Goal: Task Accomplishment & Management: Manage account settings

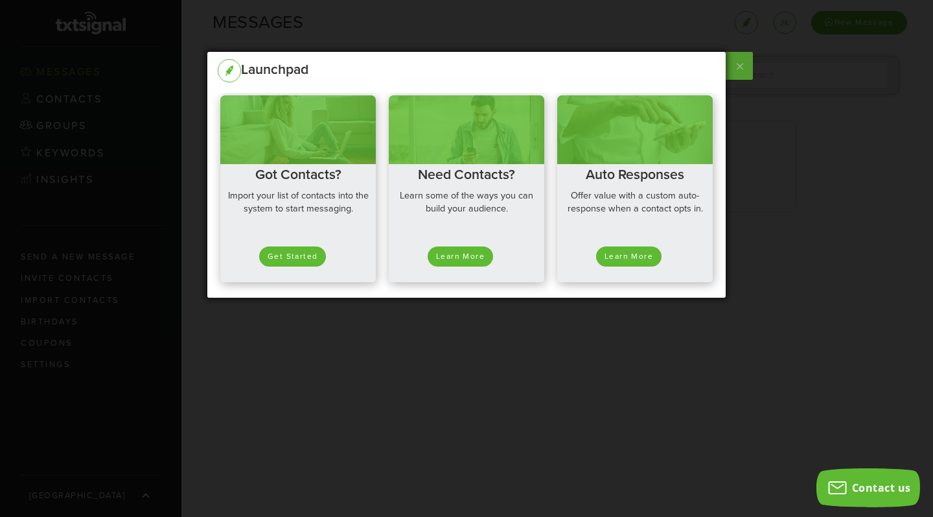
click at [743, 67] on label at bounding box center [738, 66] width 29 height 28
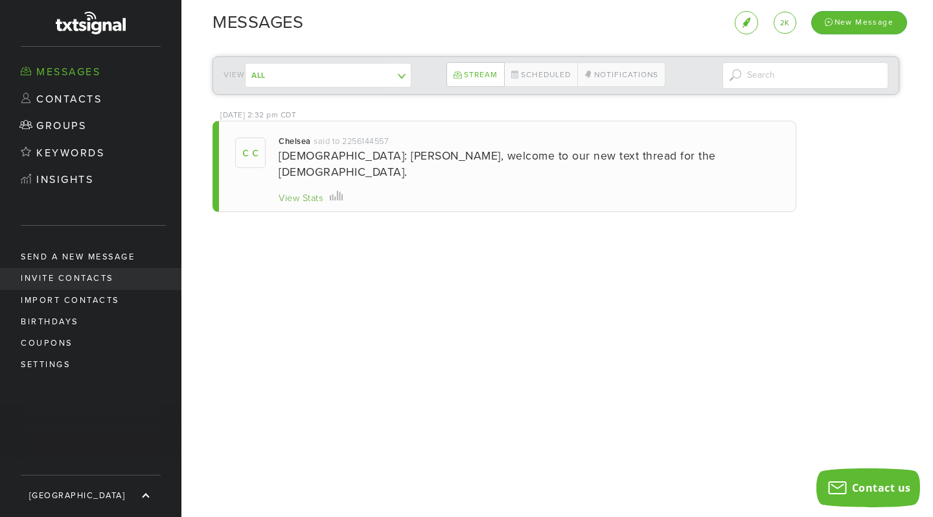
click at [110, 275] on link "Invite Contacts" at bounding box center [90, 278] width 181 height 21
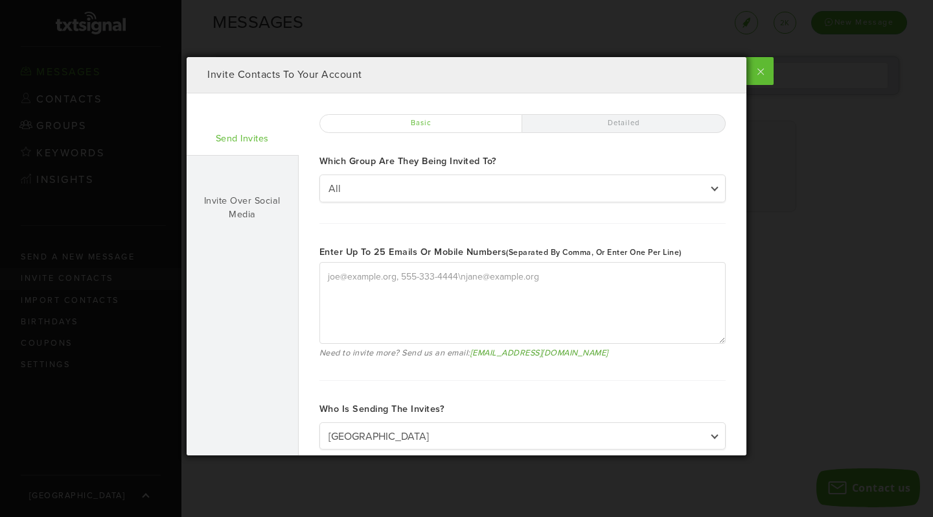
type textarea "joe@example.org, 555-333-4444 jane@example.org"
click at [245, 174] on link "Invite Over Social Media" at bounding box center [243, 193] width 112 height 75
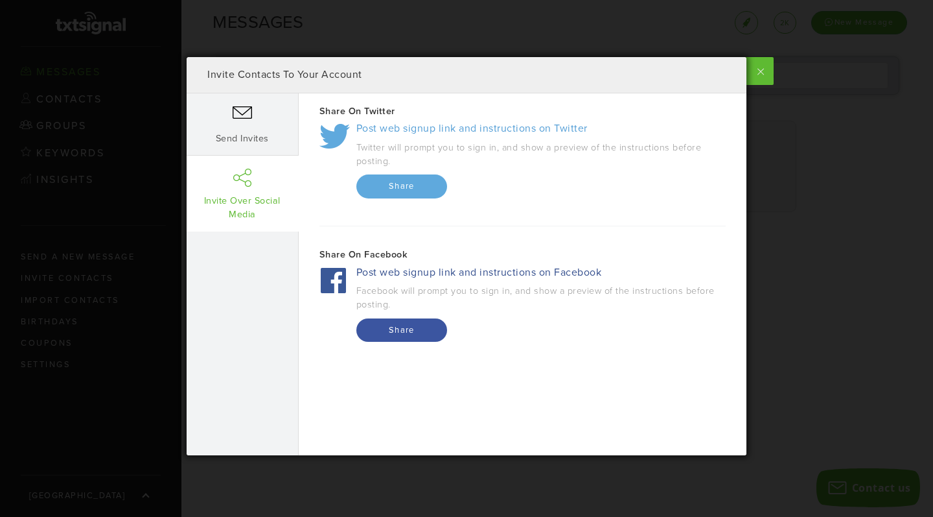
click at [262, 92] on div "Invite Contacts To Your Account" at bounding box center [467, 75] width 560 height 36
click at [275, 111] on link "Send Invites" at bounding box center [243, 124] width 112 height 62
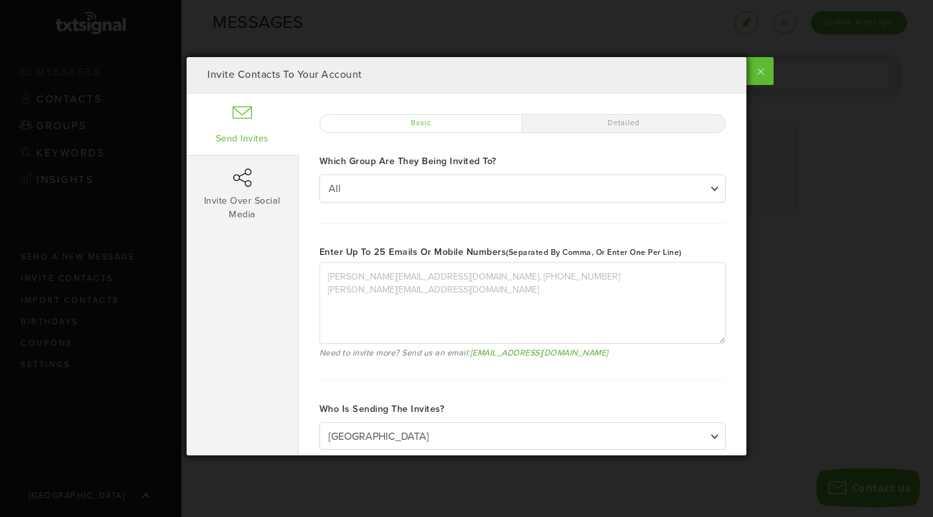
click at [625, 123] on label "Detailed" at bounding box center [624, 123] width 204 height 19
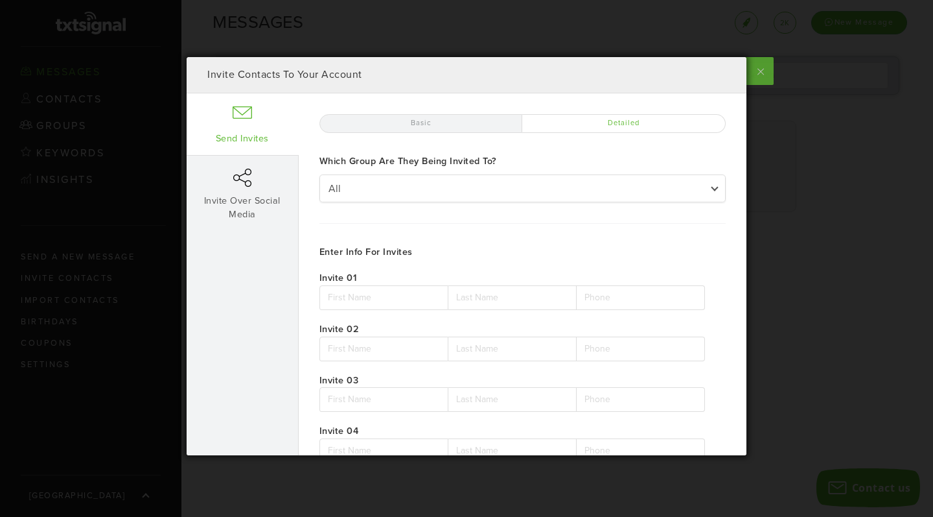
click at [767, 71] on label at bounding box center [759, 71] width 29 height 28
click at [0, 0] on input "checkbox" at bounding box center [0, 0] width 0 height 0
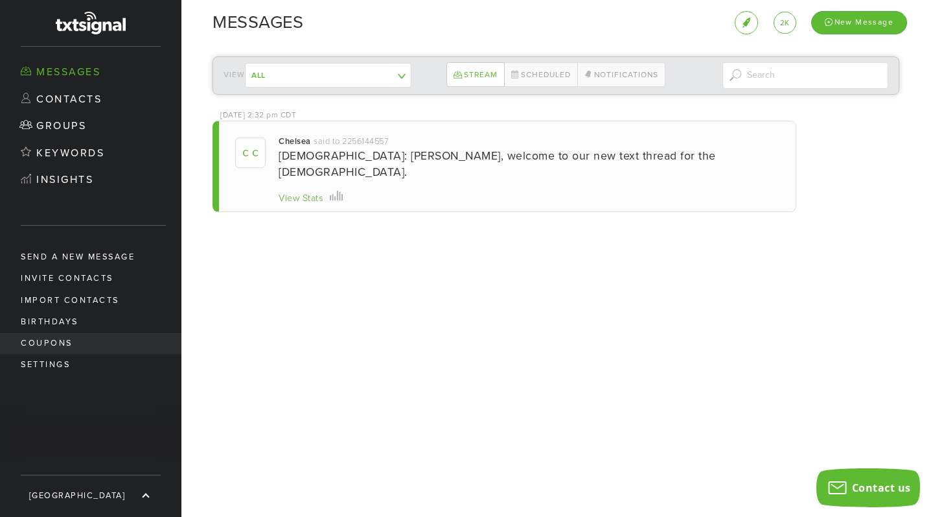
click at [109, 351] on link "Coupons" at bounding box center [90, 342] width 181 height 21
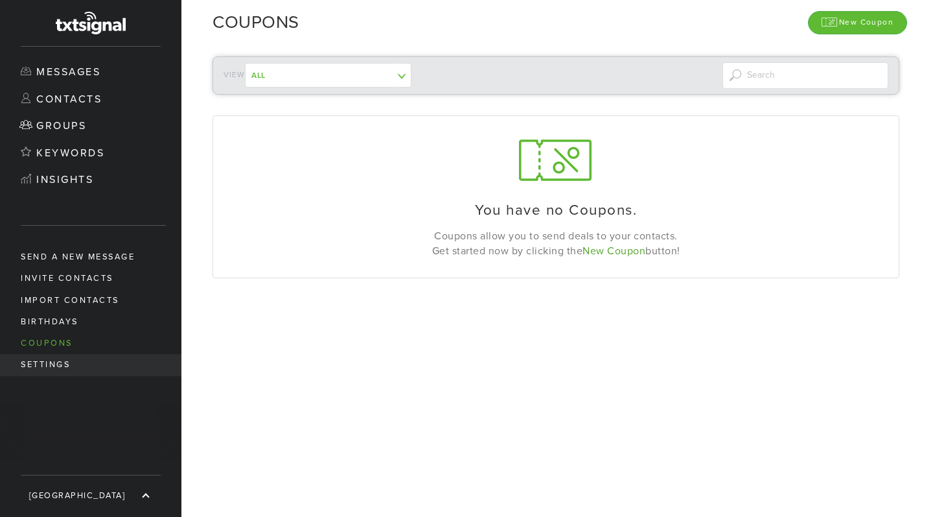
click at [108, 357] on link "Settings" at bounding box center [90, 364] width 181 height 21
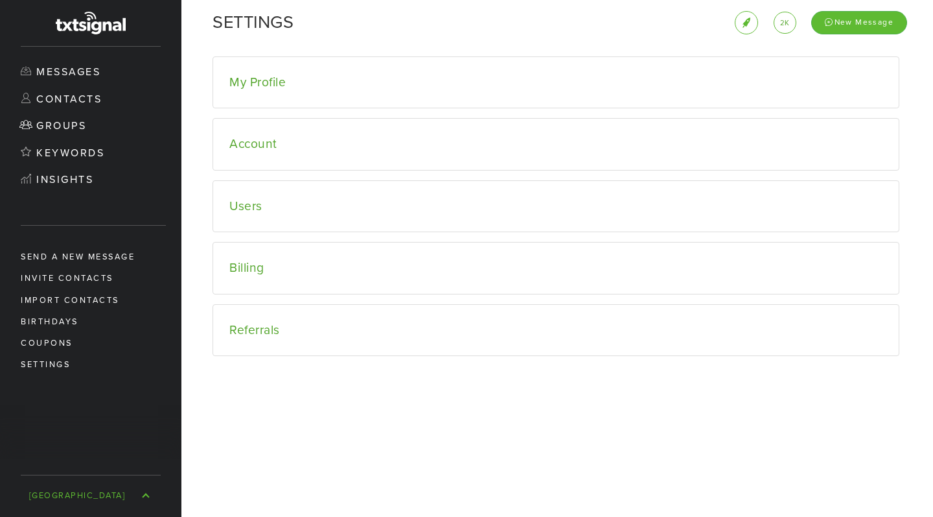
click at [148, 491] on link "[GEOGRAPHIC_DATA]" at bounding box center [90, 495] width 181 height 41
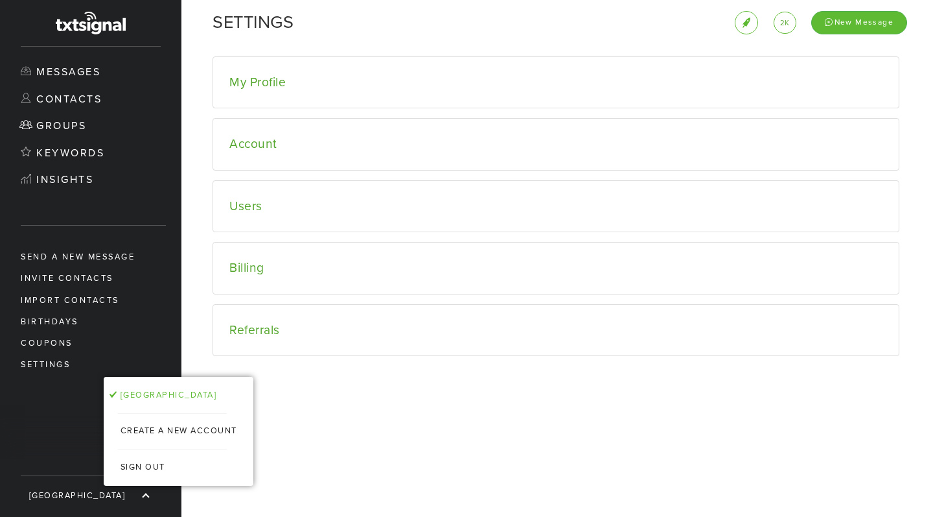
click at [40, 401] on div "Messages Contacts Groups Keywords Insights Send a new message Invite Contacts I…" at bounding box center [90, 281] width 181 height 471
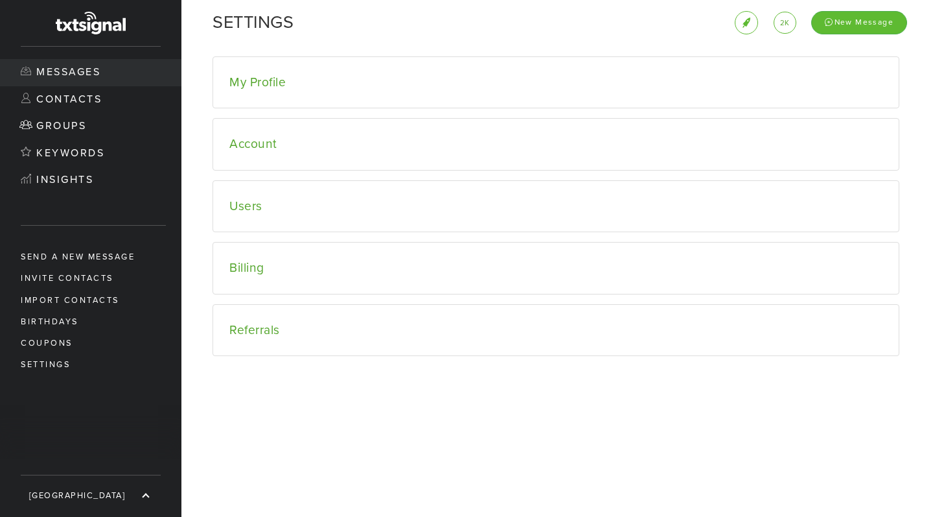
click at [91, 67] on link "Messages" at bounding box center [90, 72] width 181 height 27
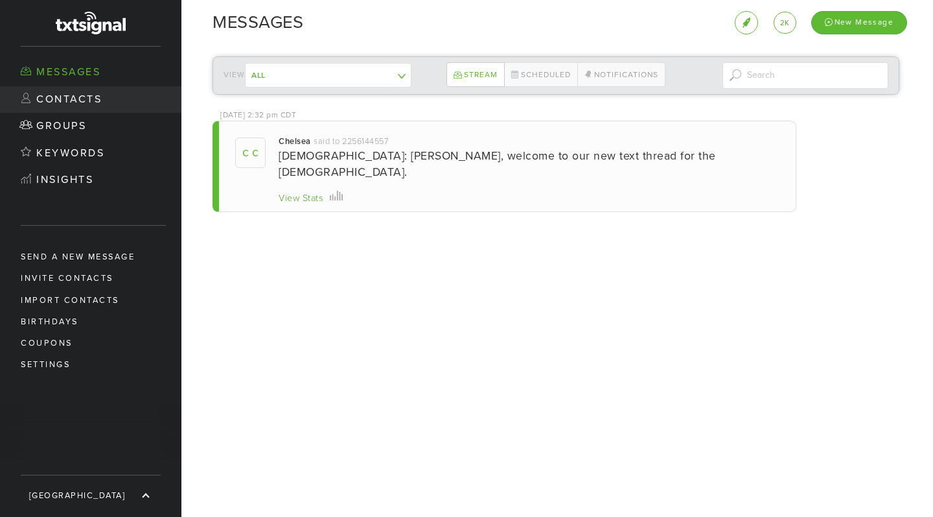
click at [102, 107] on link "Contacts" at bounding box center [90, 99] width 181 height 27
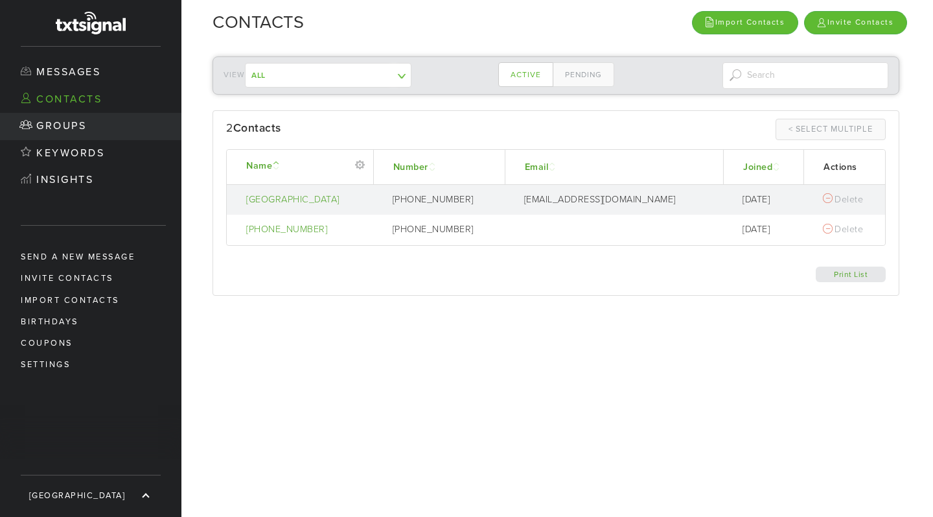
click at [102, 115] on link "Groups" at bounding box center [90, 126] width 181 height 27
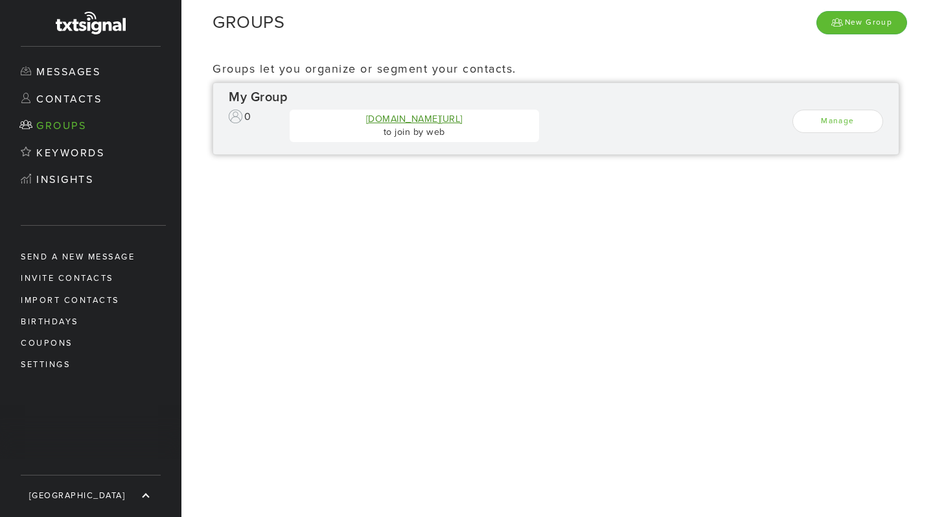
click at [369, 116] on link "[DOMAIN_NAME][URL]" at bounding box center [414, 118] width 97 height 11
click at [851, 123] on link "Manage" at bounding box center [838, 121] width 91 height 23
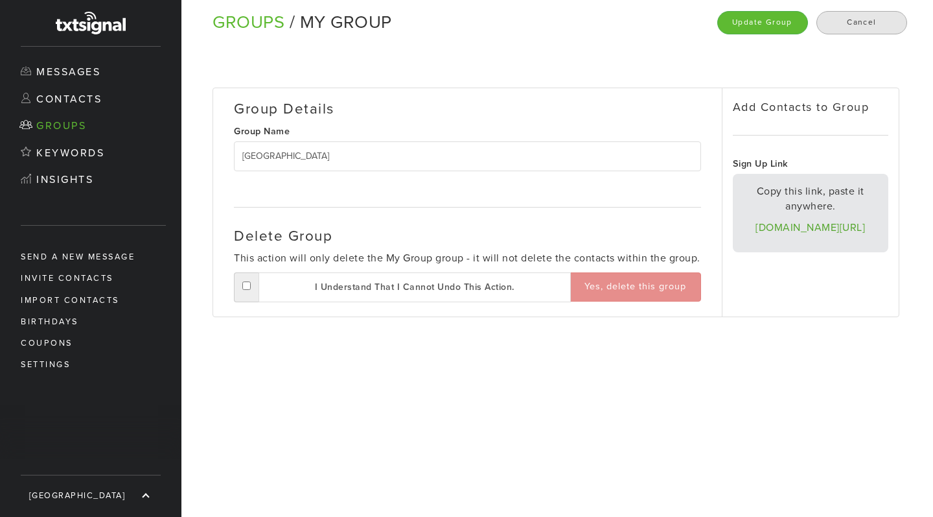
type input "[GEOGRAPHIC_DATA]"
click at [845, 16] on link "Cancel" at bounding box center [862, 22] width 91 height 23
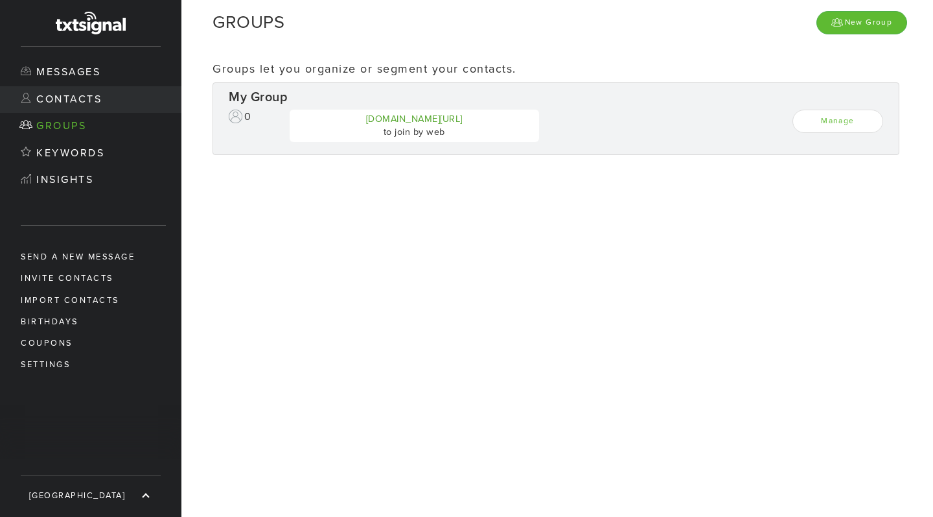
click at [113, 93] on link "Contacts" at bounding box center [90, 99] width 181 height 27
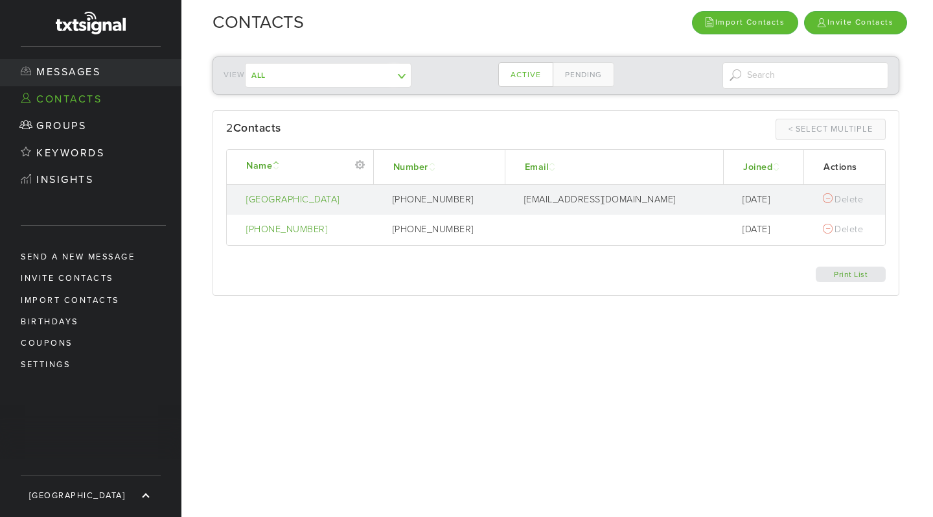
click at [121, 71] on link "Messages" at bounding box center [90, 72] width 181 height 27
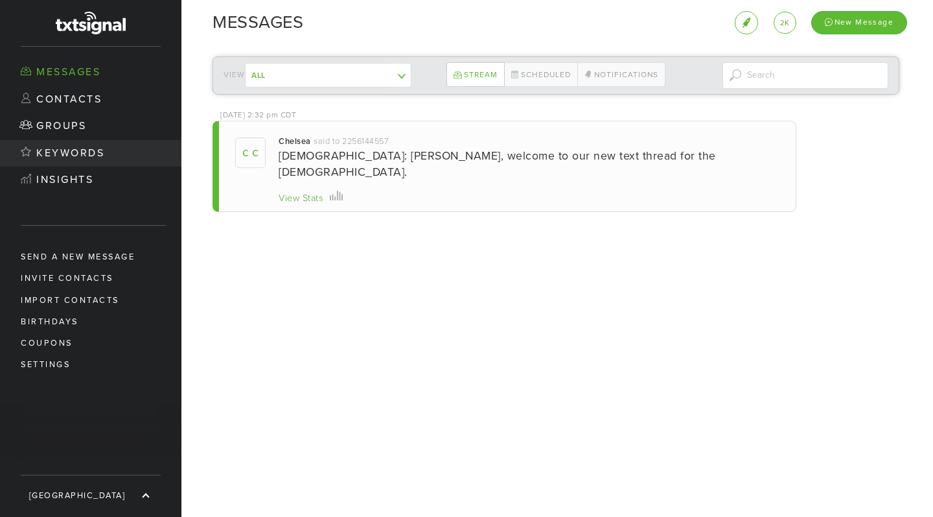
click at [80, 145] on link "Keywords" at bounding box center [90, 153] width 181 height 27
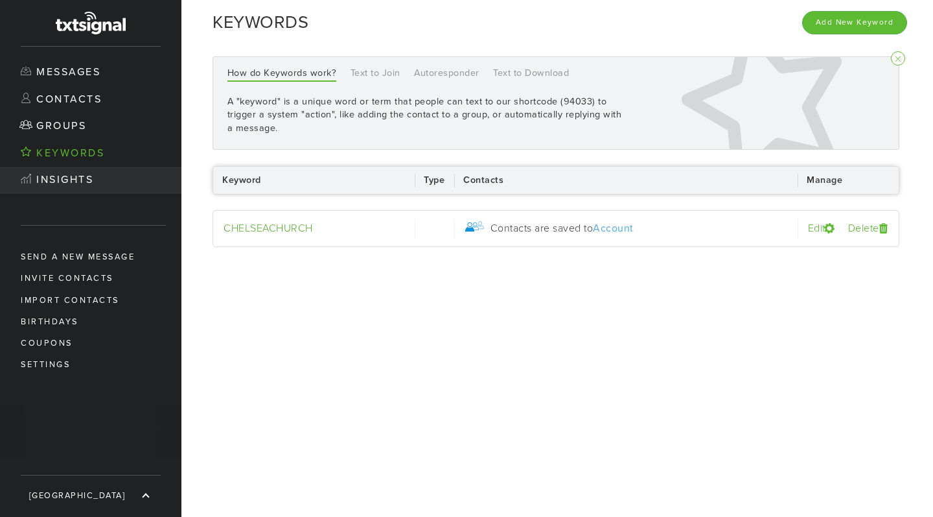
click at [95, 183] on link "Insights" at bounding box center [90, 180] width 181 height 27
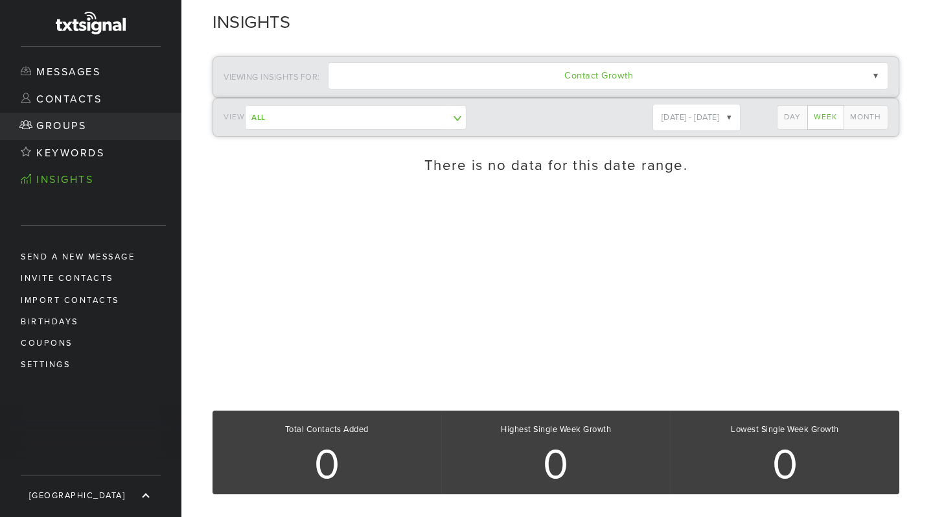
click at [81, 117] on link "Groups" at bounding box center [90, 126] width 181 height 27
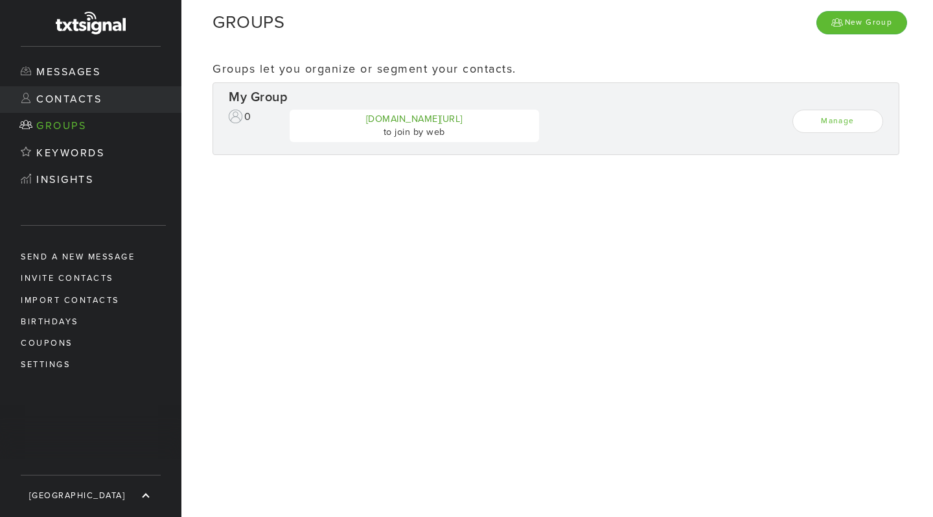
click at [78, 92] on link "Contacts" at bounding box center [90, 99] width 181 height 27
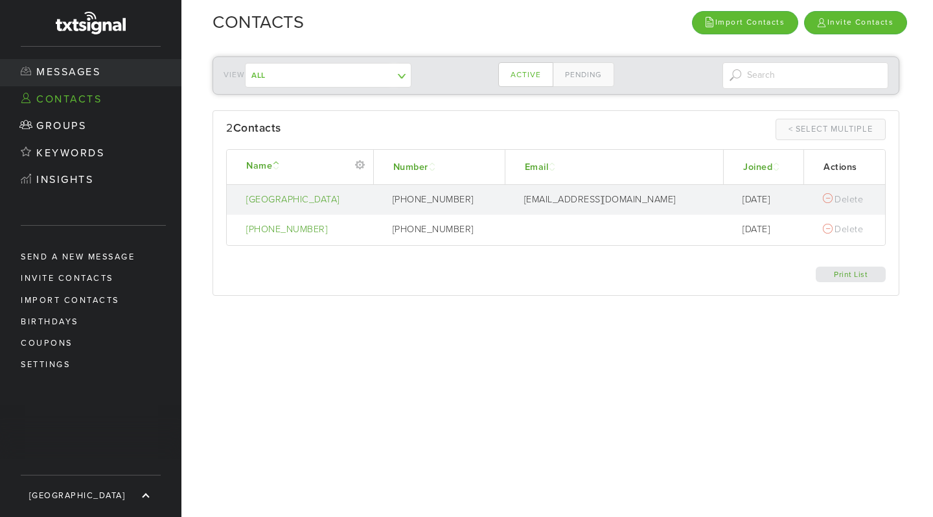
click at [84, 71] on link "Messages" at bounding box center [90, 72] width 181 height 27
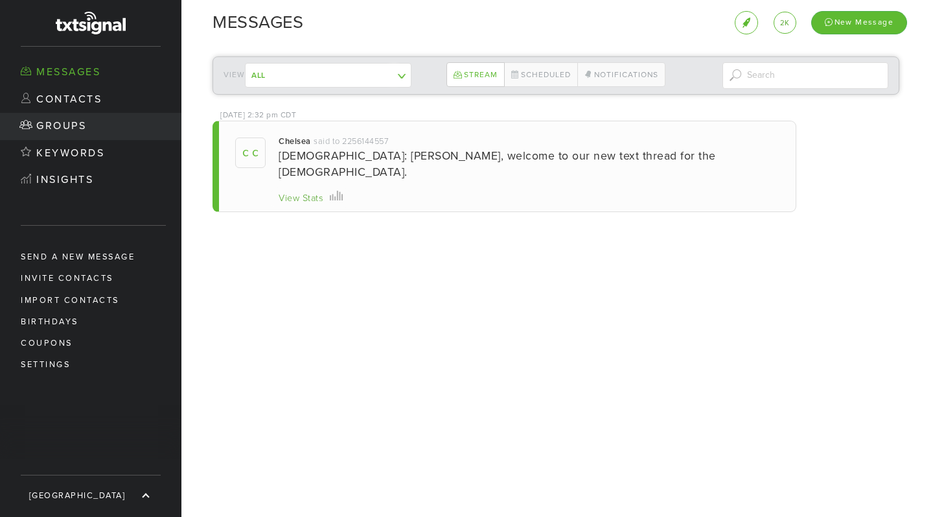
click at [77, 125] on link "Groups" at bounding box center [90, 126] width 181 height 27
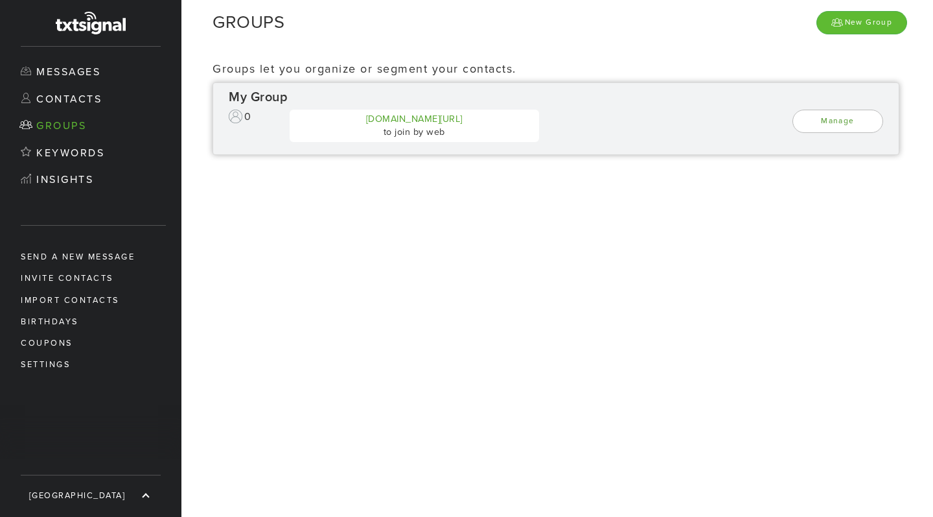
click at [872, 121] on link "Manage" at bounding box center [838, 121] width 91 height 23
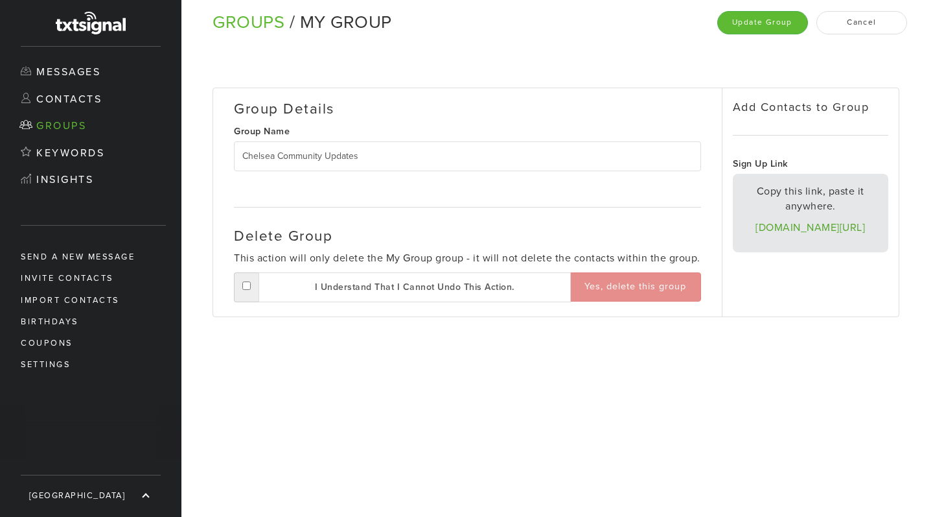
click at [325, 155] on input "Chelsea Community Updates" at bounding box center [467, 156] width 467 height 30
click at [378, 154] on input "Chelsea Community Updates" at bounding box center [467, 156] width 467 height 30
drag, startPoint x: 378, startPoint y: 154, endPoint x: 334, endPoint y: 154, distance: 43.4
click at [334, 154] on input "Chelsea Community Updates" at bounding box center [467, 156] width 467 height 30
type input "Chelsea Community Updates"
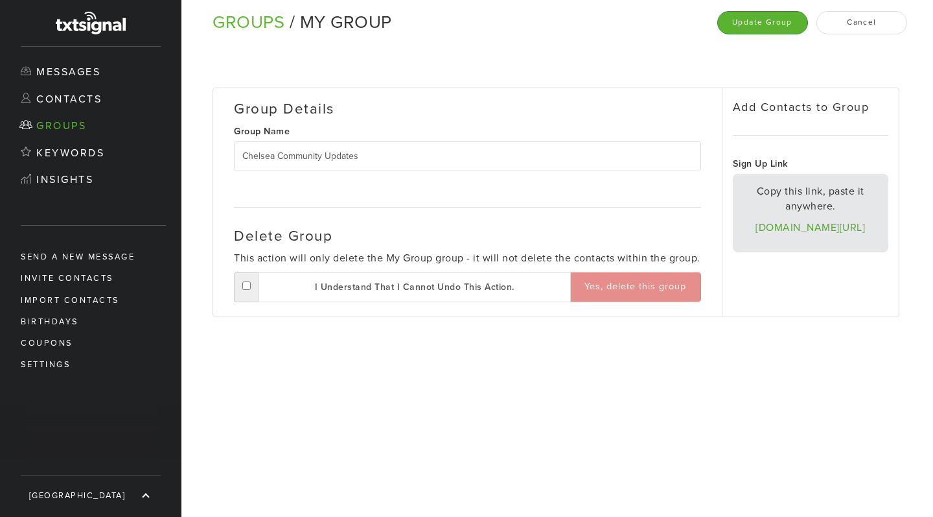
click at [775, 23] on button "Update Group" at bounding box center [762, 22] width 91 height 23
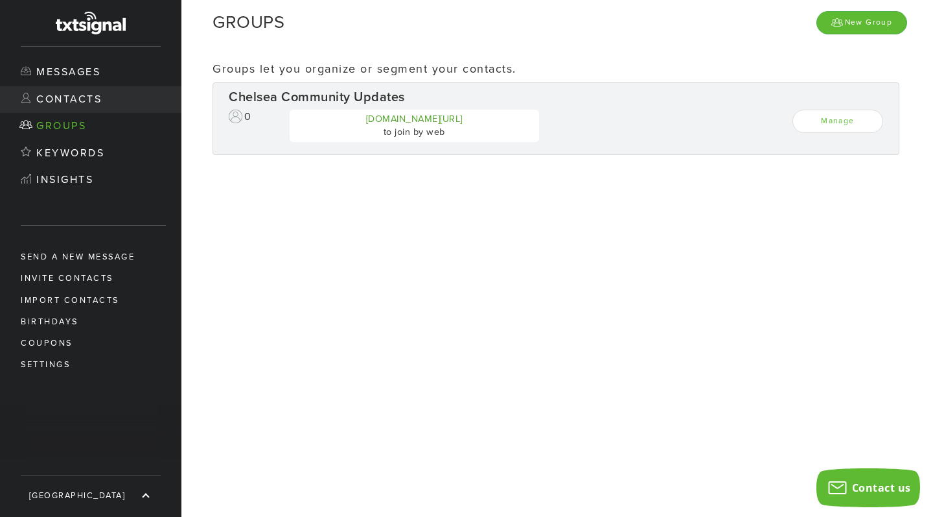
click at [136, 93] on link "Contacts" at bounding box center [90, 99] width 181 height 27
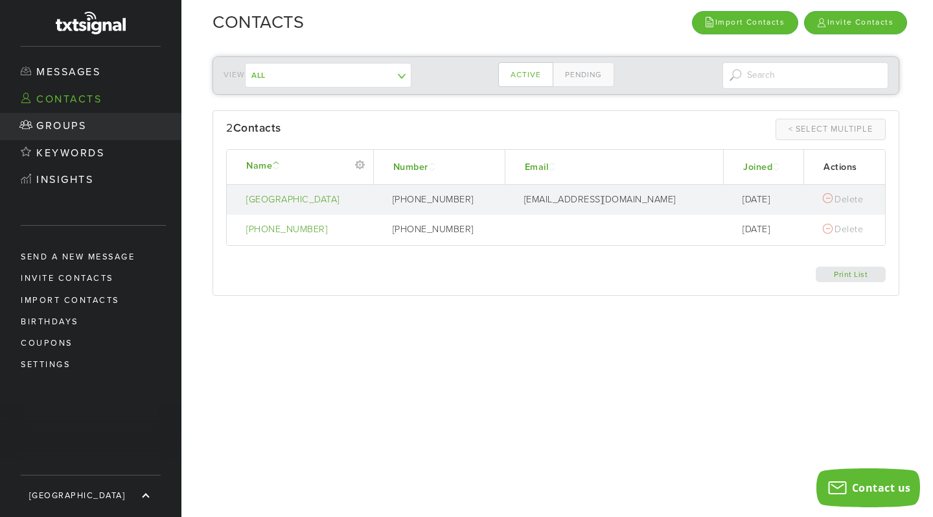
click at [143, 125] on link "Groups" at bounding box center [90, 126] width 181 height 27
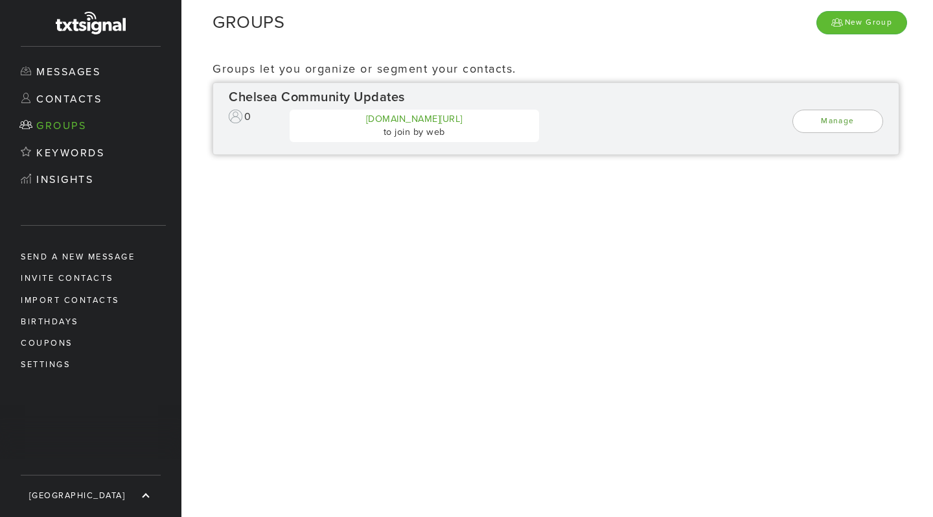
click at [836, 123] on link "Manage" at bounding box center [838, 121] width 91 height 23
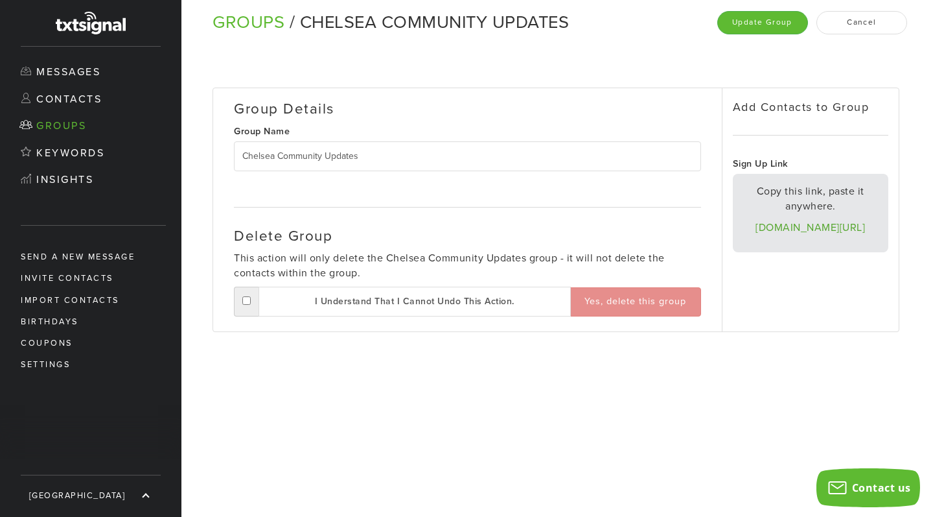
click at [823, 113] on h4 "Add Contacts to Group" at bounding box center [811, 107] width 156 height 13
click at [822, 108] on h4 "Add Contacts to Group" at bounding box center [811, 107] width 156 height 13
click at [78, 92] on link "Contacts" at bounding box center [90, 99] width 181 height 27
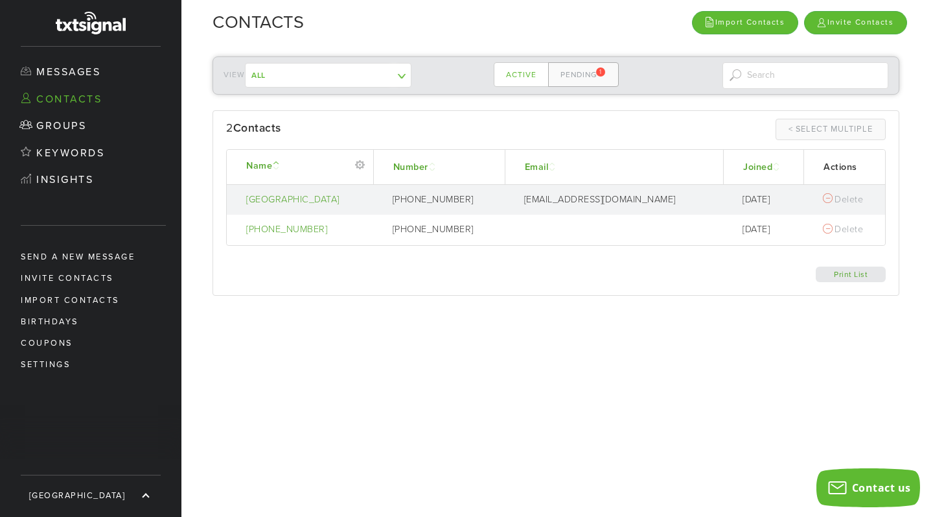
click at [598, 71] on div "1" at bounding box center [600, 71] width 9 height 9
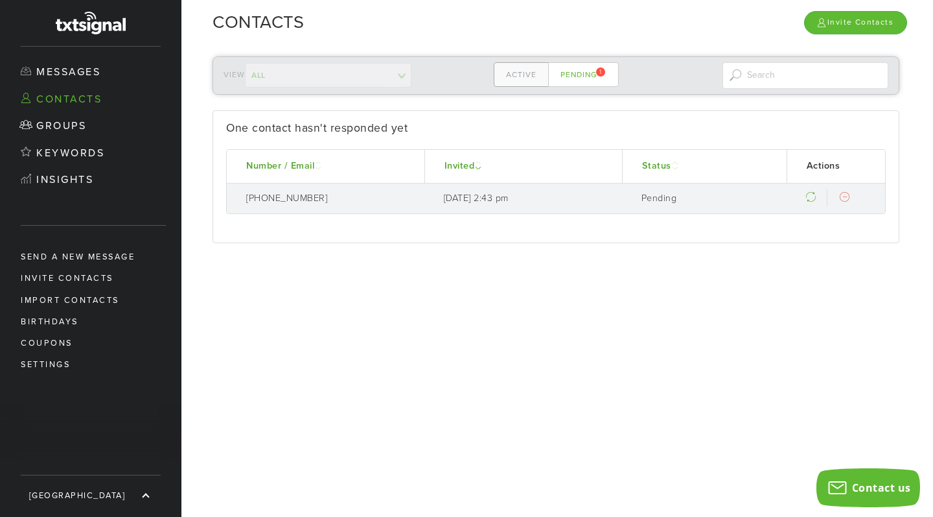
click at [524, 76] on link "Active" at bounding box center [521, 74] width 55 height 25
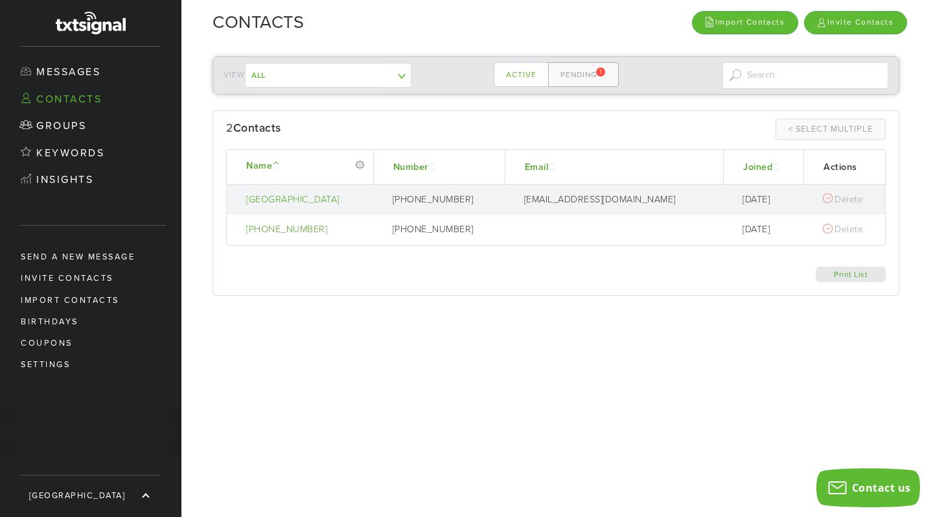
click at [605, 73] on div "1" at bounding box center [600, 71] width 9 height 9
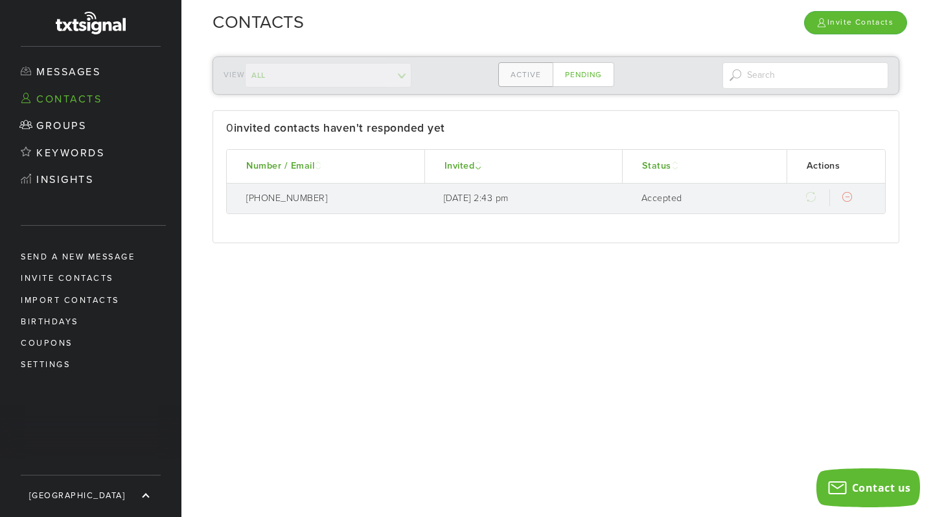
click at [528, 78] on link "Active" at bounding box center [525, 74] width 55 height 25
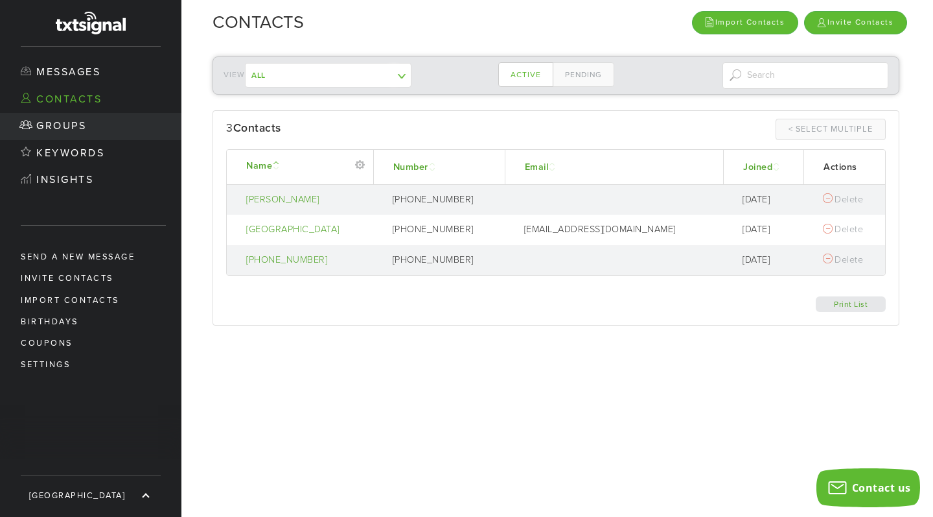
click at [97, 129] on link "Groups" at bounding box center [90, 126] width 181 height 27
